Goal: Check status: Check status

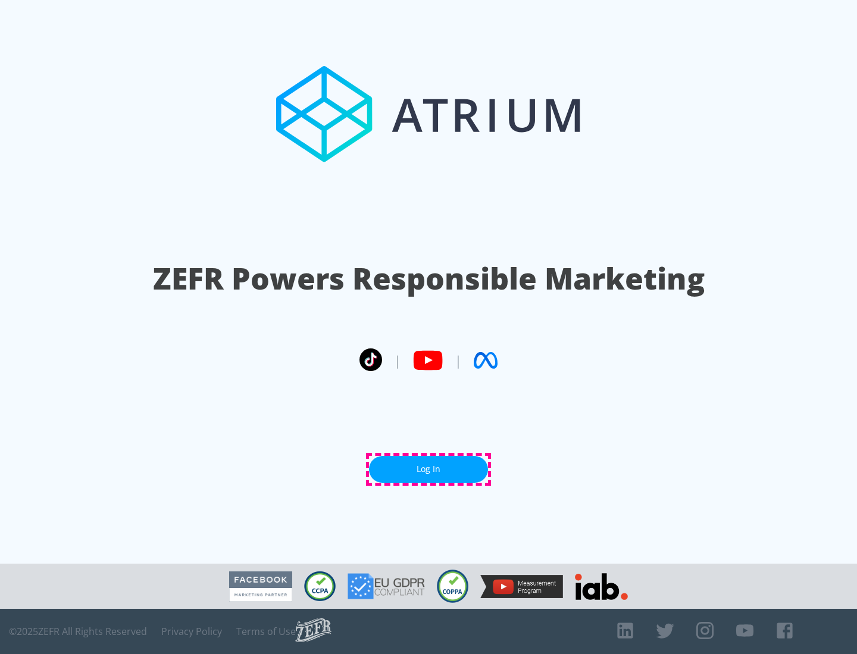
click at [428, 469] on link "Log In" at bounding box center [428, 469] width 119 height 27
